Goal: Task Accomplishment & Management: Manage account settings

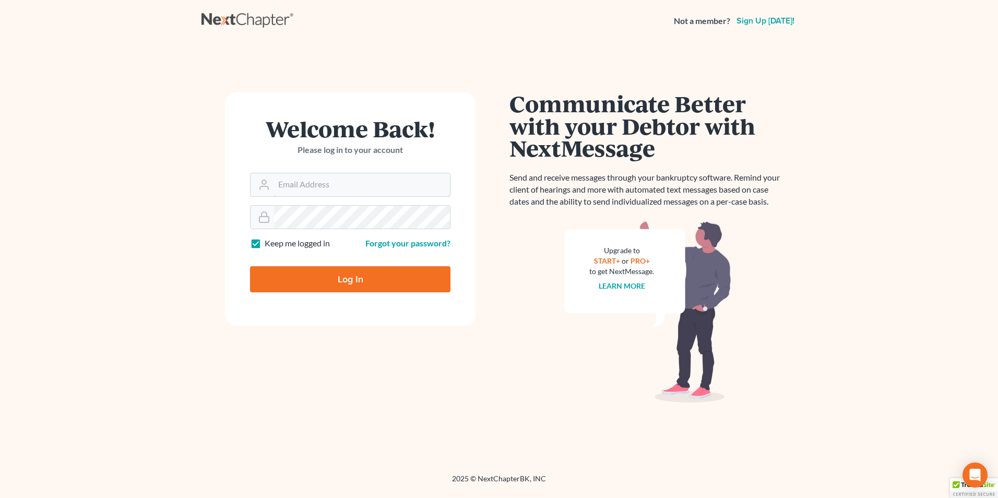
type input "lcueva@wellerlegalgroup.com"
click at [345, 288] on input "Log In" at bounding box center [350, 279] width 200 height 26
type input "Thinking..."
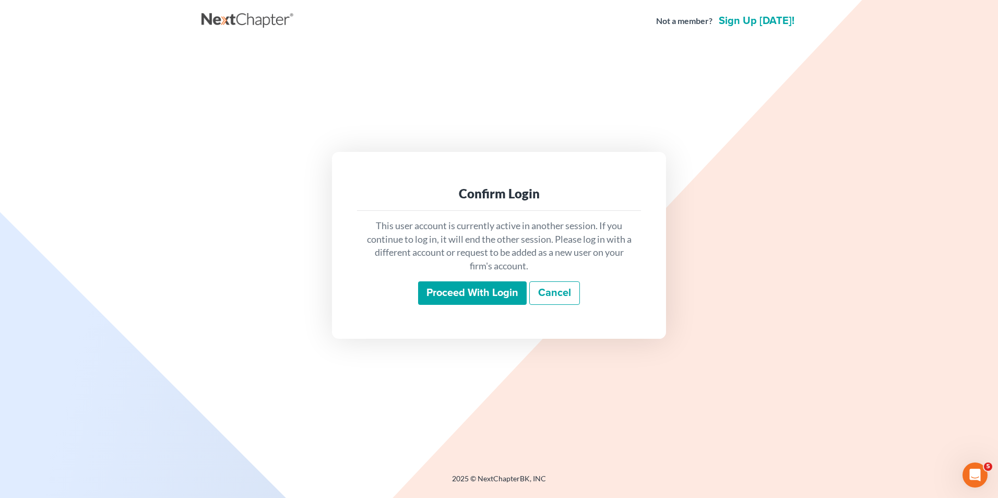
click at [437, 293] on input "Proceed with login" at bounding box center [472, 293] width 109 height 24
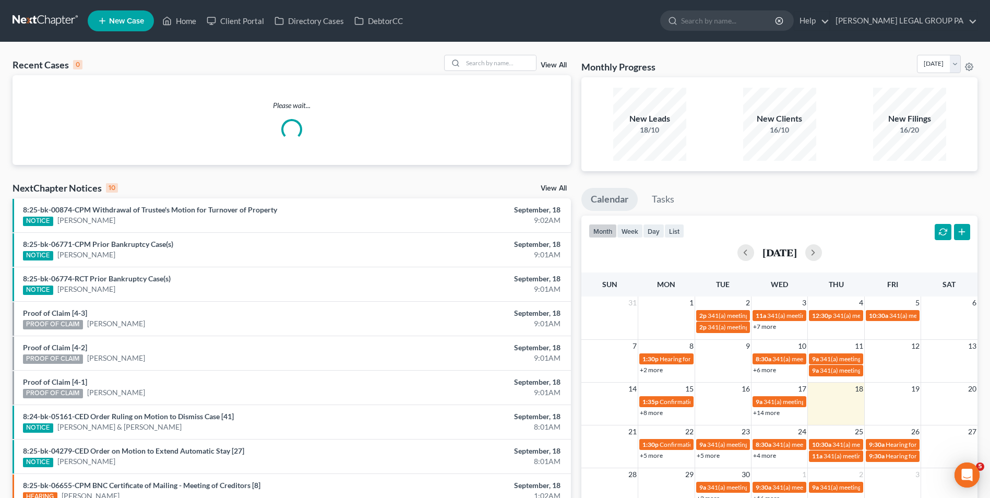
click at [485, 53] on div "Recent Cases 0 View All Please wait... NextChapter Notices 10 View All 8:25-bk-…" at bounding box center [495, 313] width 990 height 542
click at [489, 61] on input "search" at bounding box center [499, 62] width 73 height 15
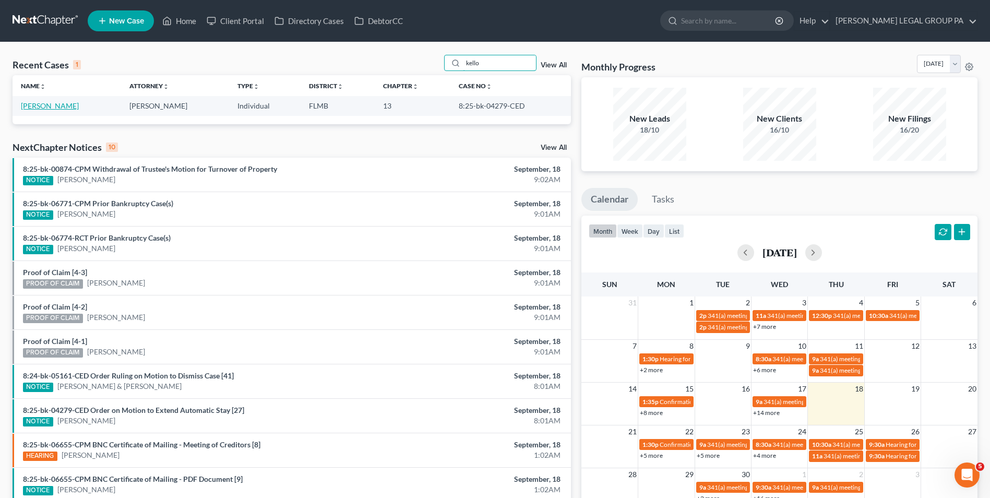
type input "kello"
click at [56, 104] on link "[PERSON_NAME]" at bounding box center [50, 105] width 58 height 9
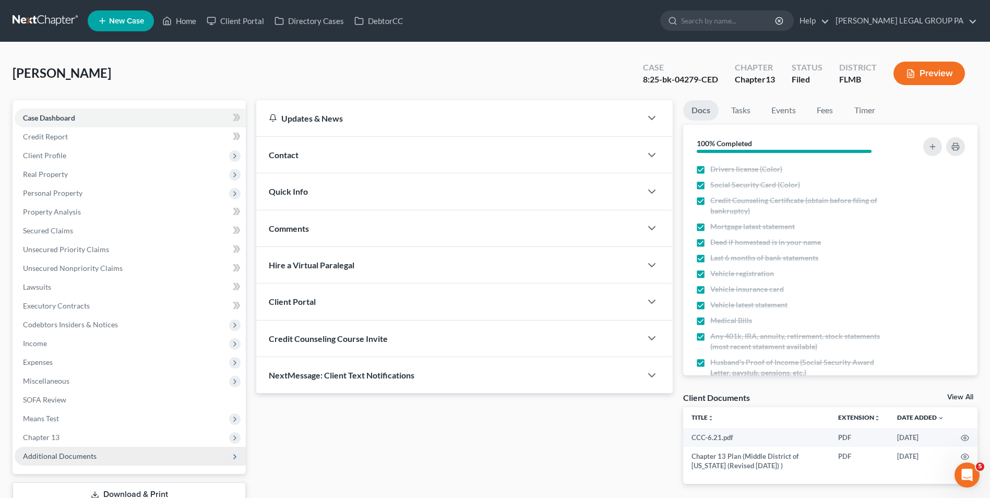
click at [113, 460] on span "Additional Documents" at bounding box center [130, 456] width 231 height 19
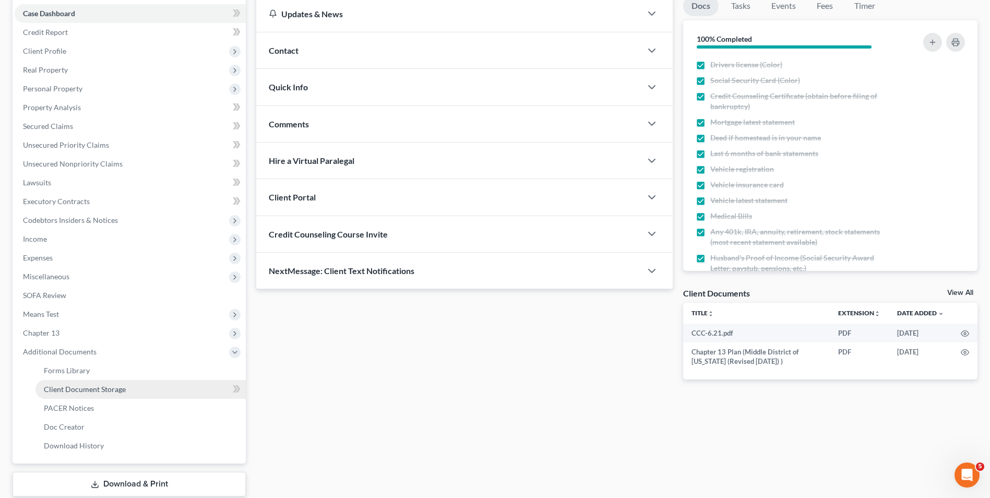
click at [118, 397] on link "Client Document Storage" at bounding box center [140, 389] width 210 height 19
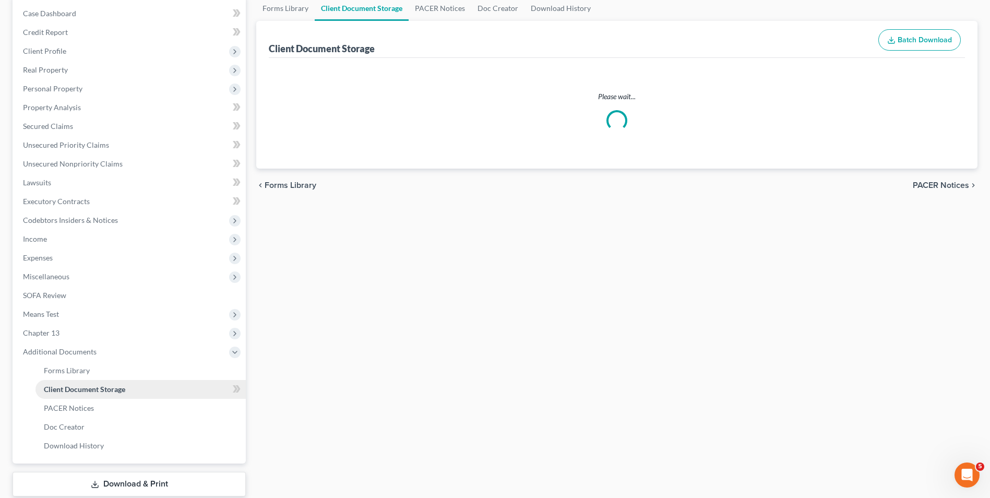
scroll to position [29, 0]
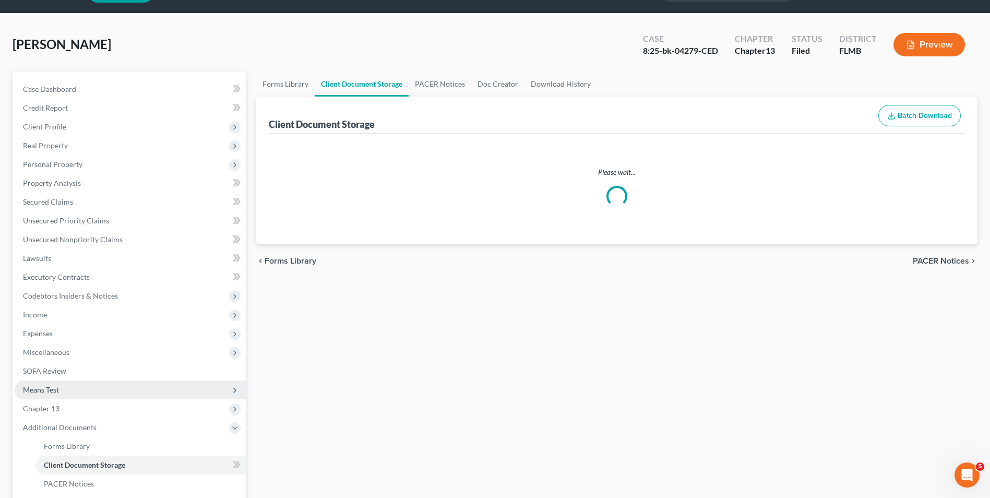
select select "12"
select select "9"
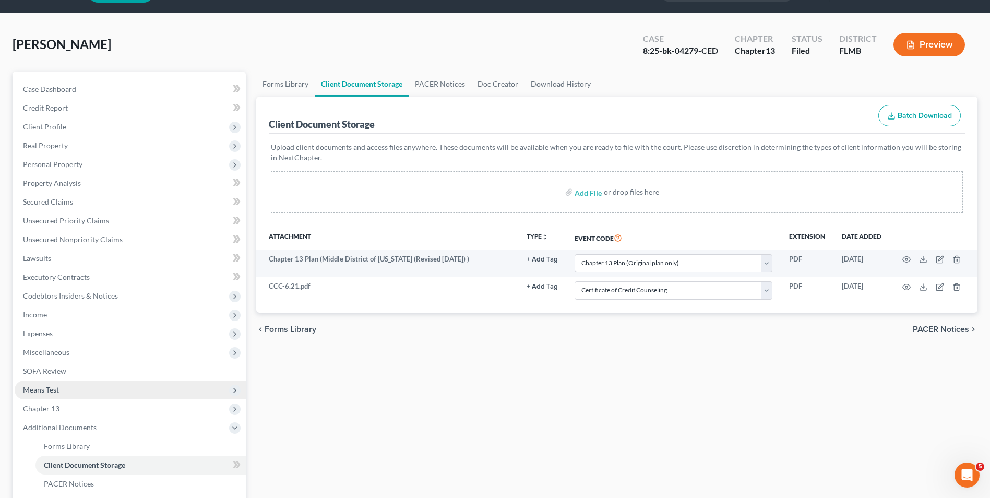
scroll to position [0, 0]
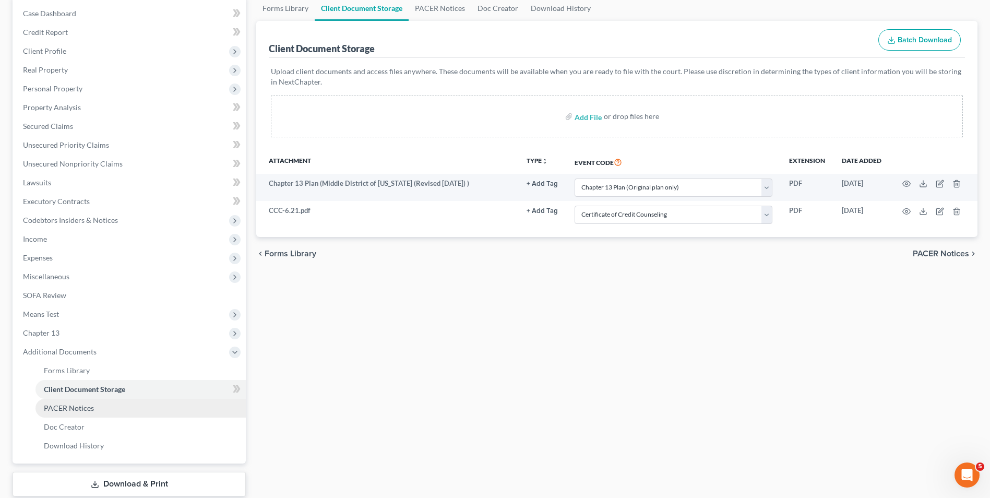
click at [120, 407] on link "PACER Notices" at bounding box center [140, 408] width 210 height 19
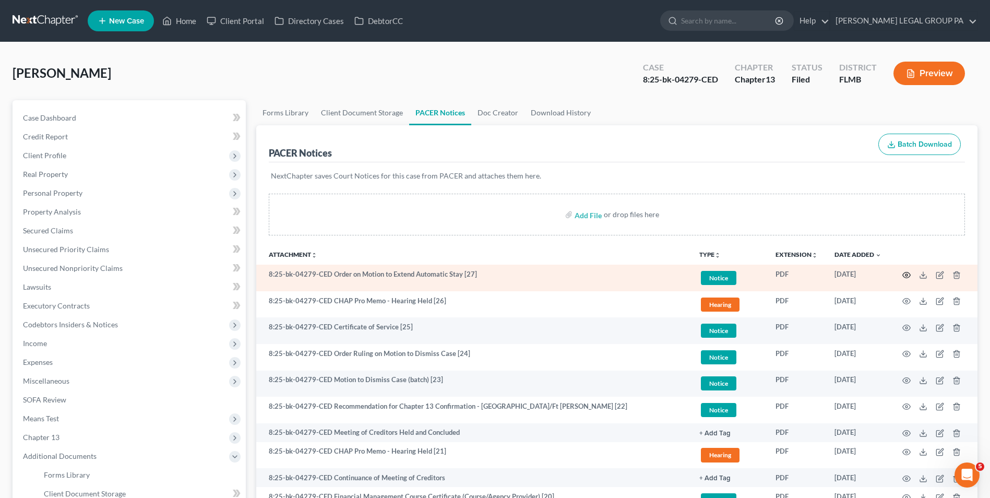
click at [904, 274] on icon "button" at bounding box center [906, 275] width 8 height 8
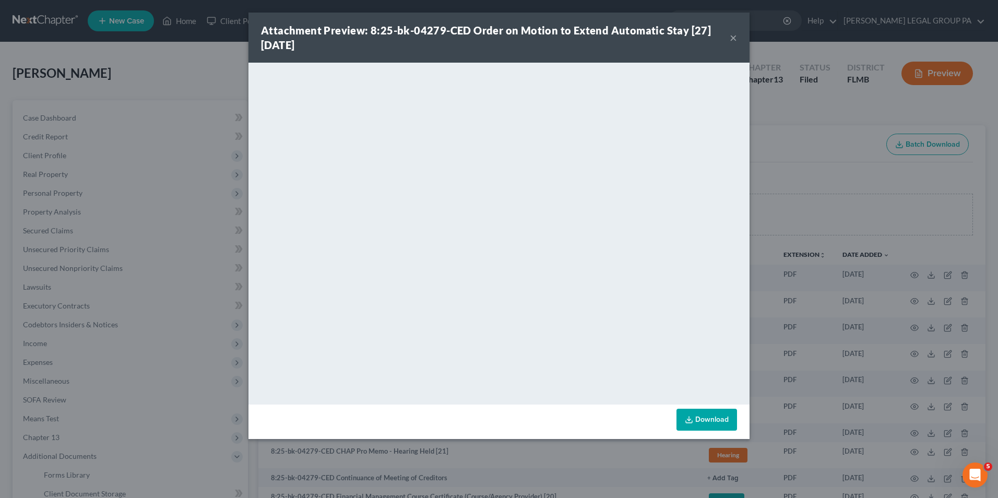
click at [734, 37] on button "×" at bounding box center [733, 37] width 7 height 13
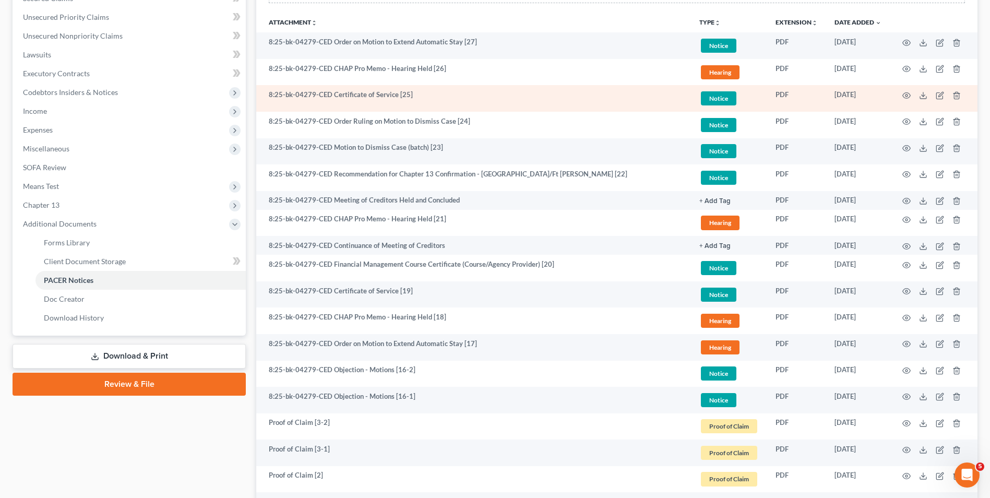
scroll to position [209, 0]
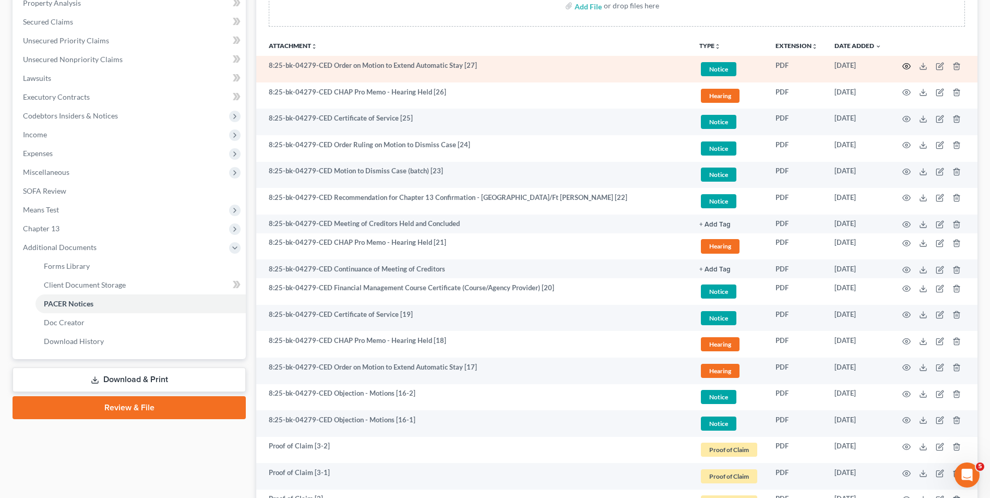
click at [908, 64] on icon "button" at bounding box center [907, 66] width 8 height 6
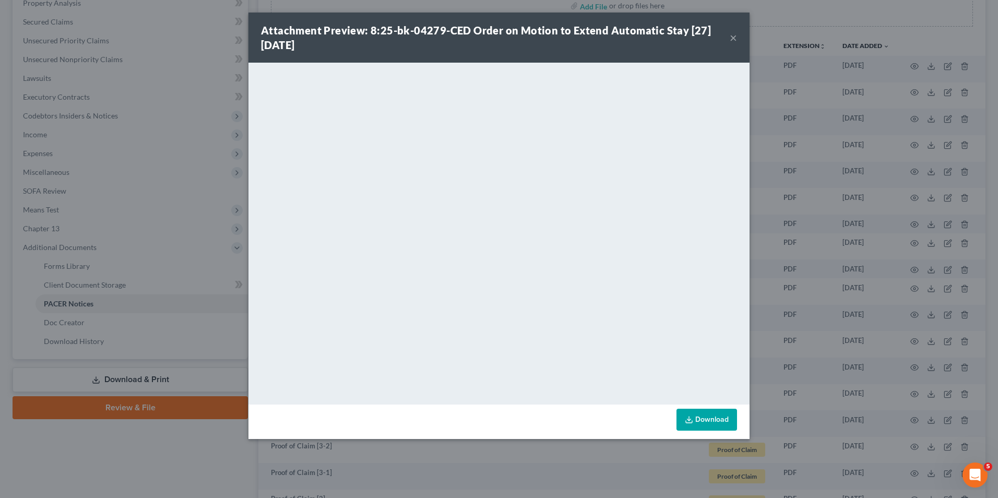
click at [734, 34] on button "×" at bounding box center [733, 37] width 7 height 13
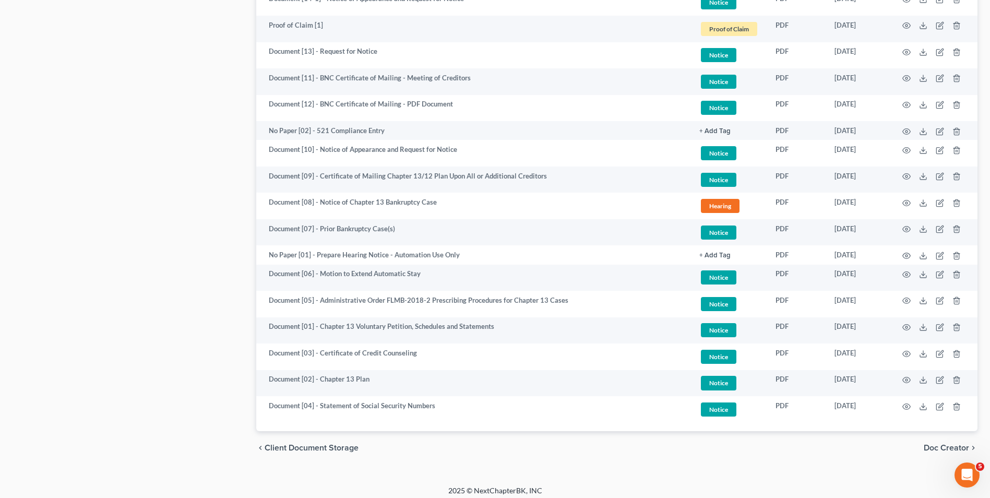
scroll to position [813, 0]
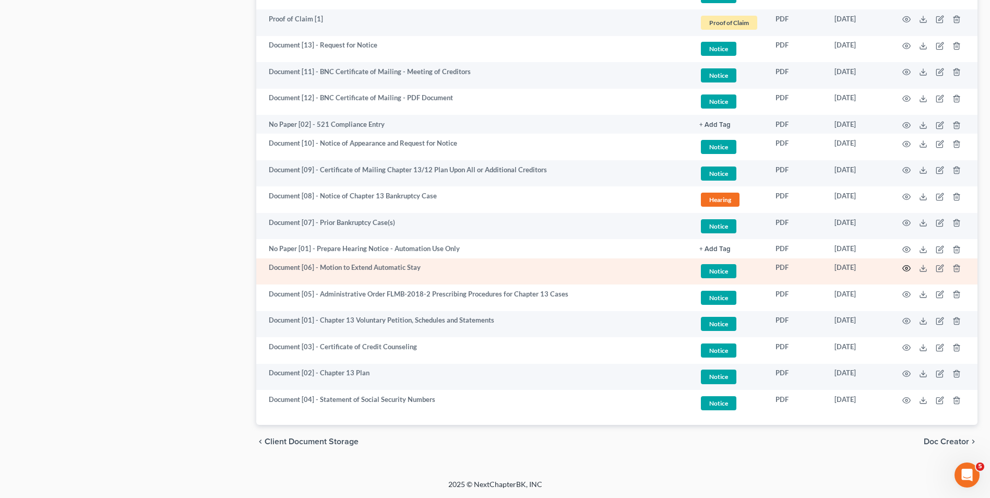
click at [909, 268] on icon "button" at bounding box center [906, 268] width 8 height 8
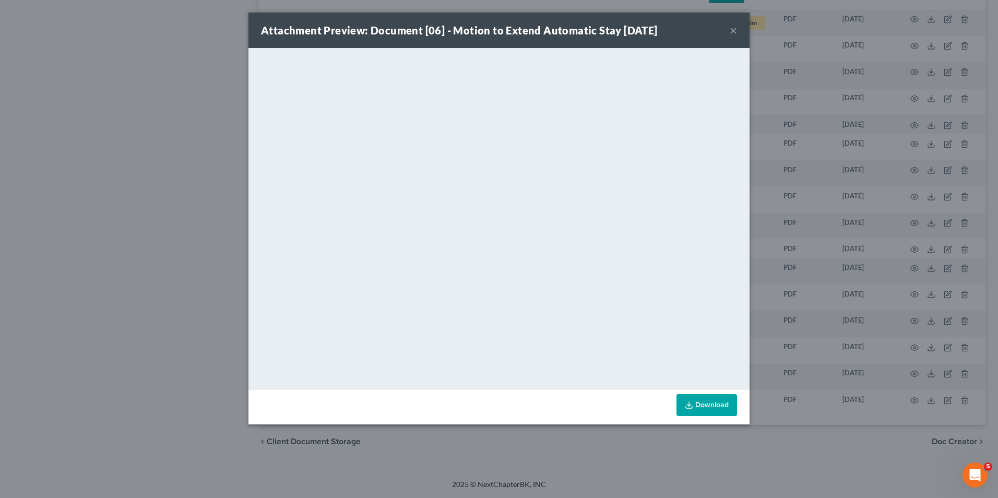
click at [714, 404] on link "Download" at bounding box center [706, 405] width 61 height 22
click at [730, 27] on button "×" at bounding box center [733, 30] width 7 height 13
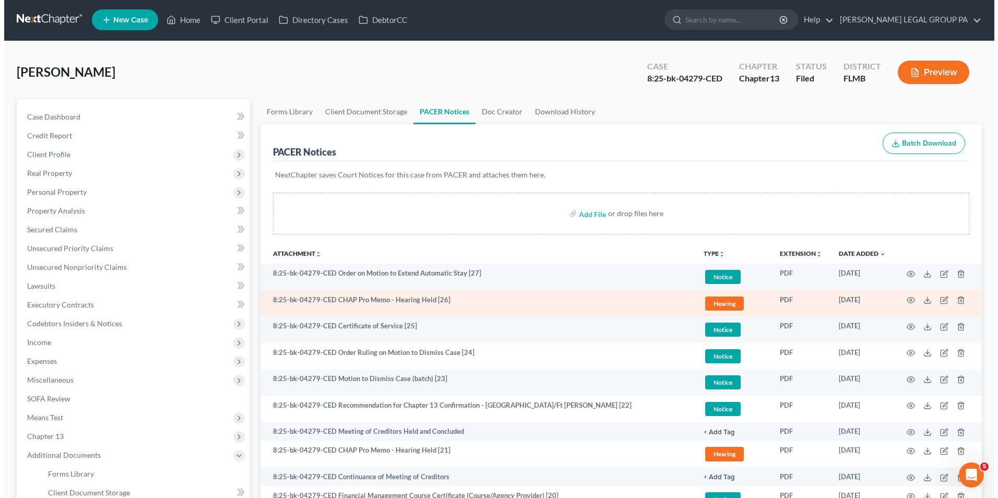
scroll to position [0, 0]
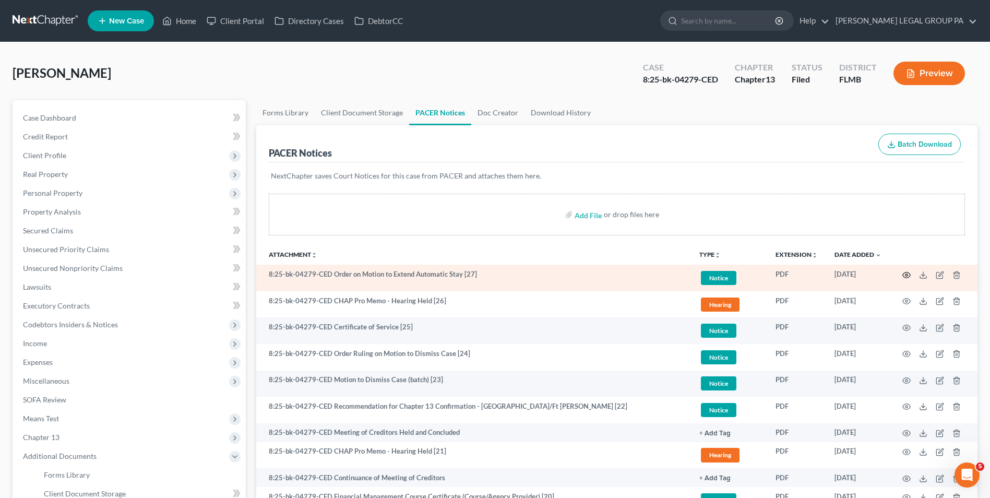
click at [906, 275] on icon "button" at bounding box center [906, 275] width 8 height 8
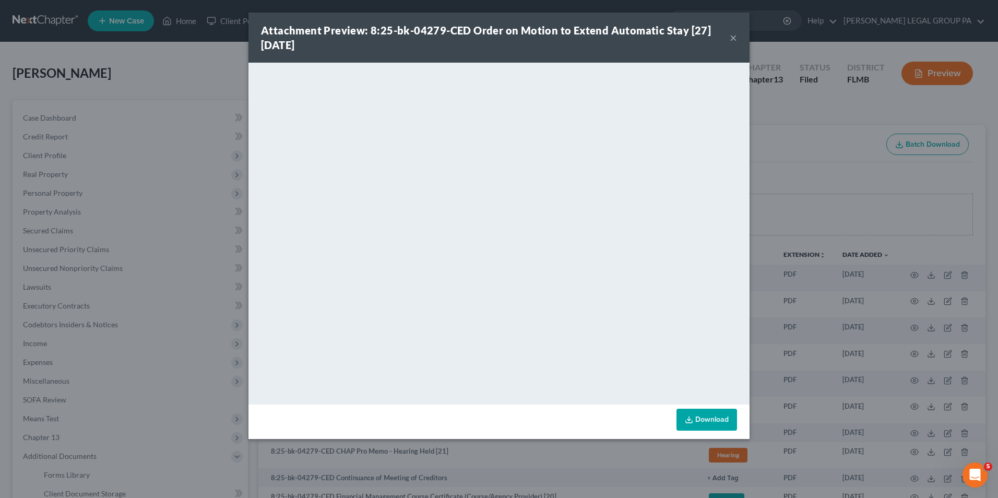
click at [706, 420] on link "Download" at bounding box center [706, 420] width 61 height 22
